Goal: Navigation & Orientation: Find specific page/section

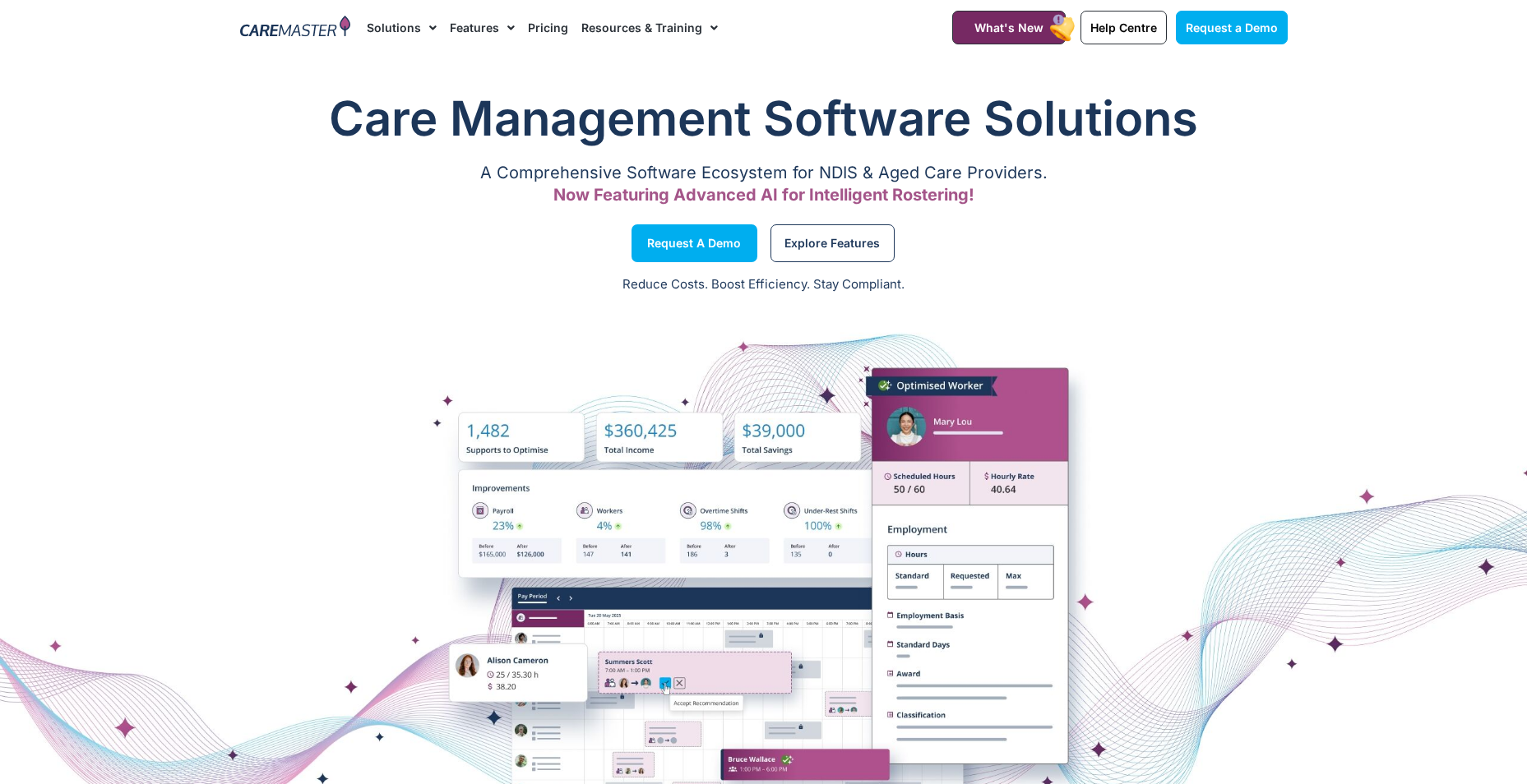
click at [548, 25] on link "Pricing" at bounding box center [548, 27] width 40 height 55
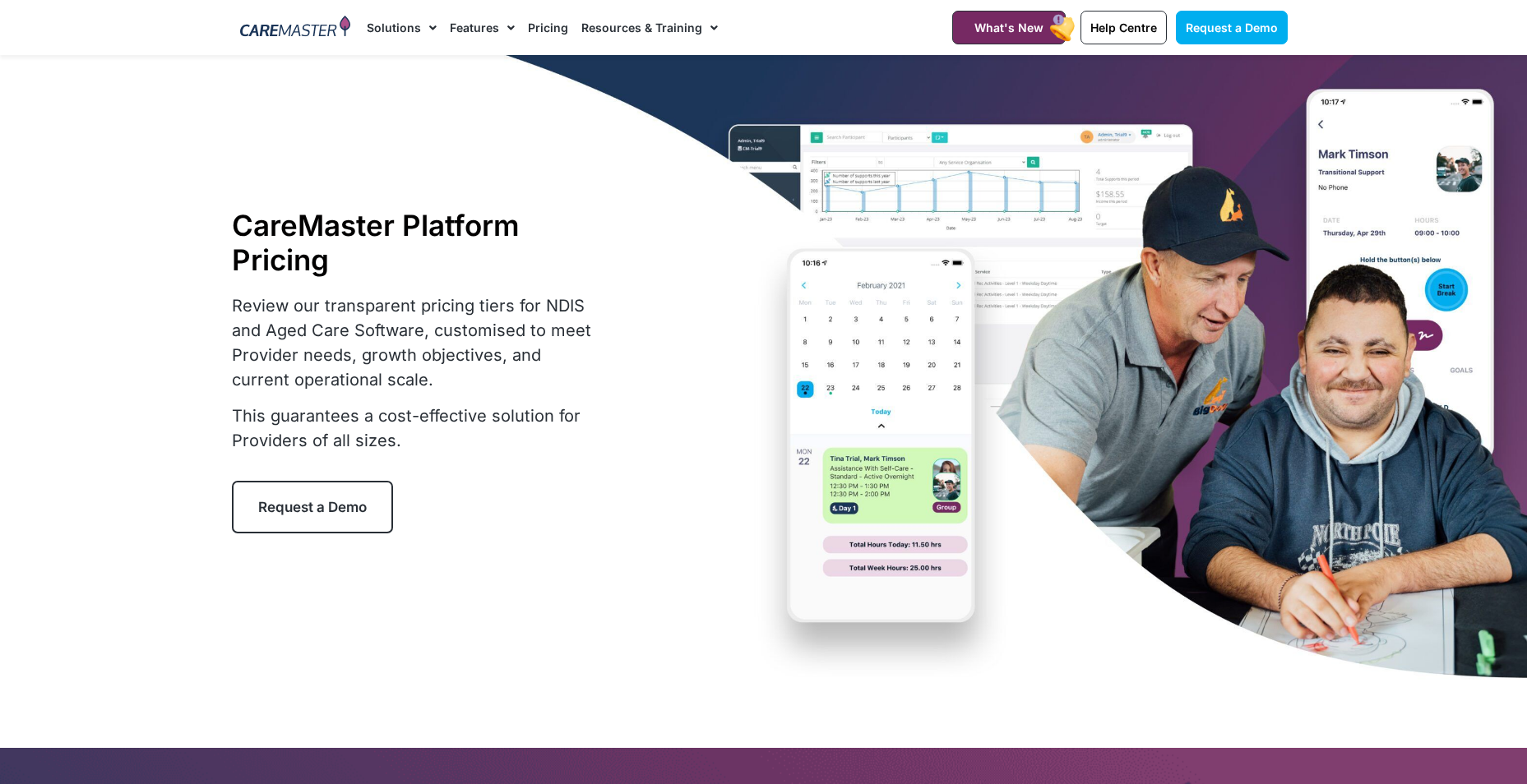
click at [398, 29] on link "Solutions" at bounding box center [402, 27] width 70 height 55
click at [423, 15] on span "Menu" at bounding box center [428, 28] width 16 height 28
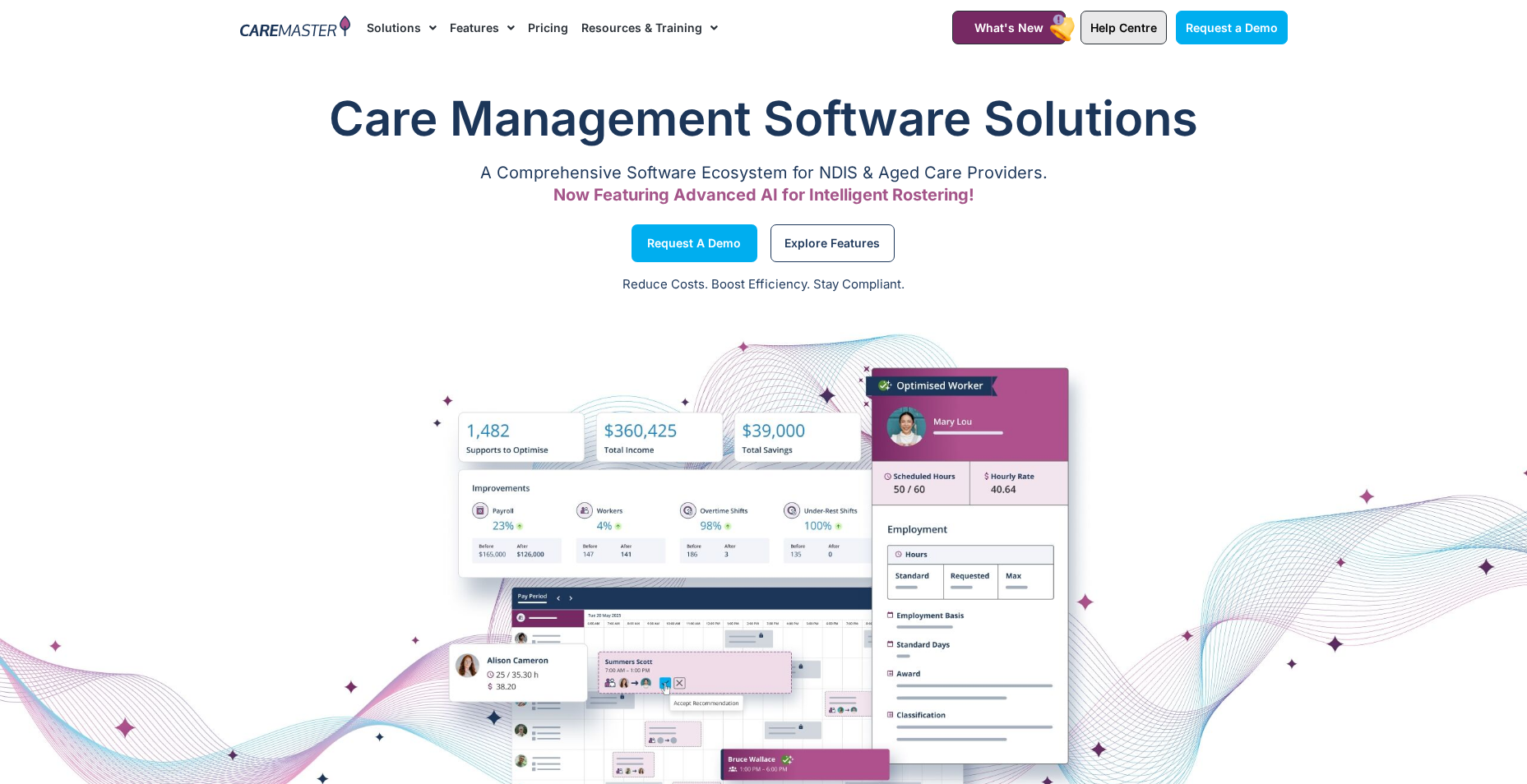
click at [1126, 31] on span "Help Centre" at bounding box center [1124, 27] width 67 height 14
